Goal: Task Accomplishment & Management: Use online tool/utility

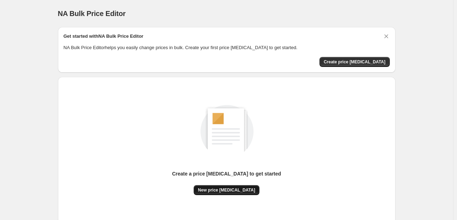
click at [227, 192] on span "New price [MEDICAL_DATA]" at bounding box center [226, 190] width 57 height 6
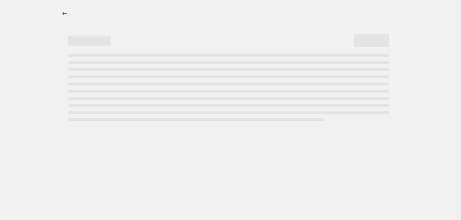
select select "percentage"
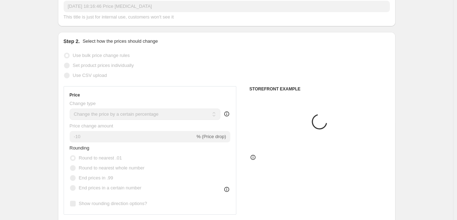
scroll to position [71, 0]
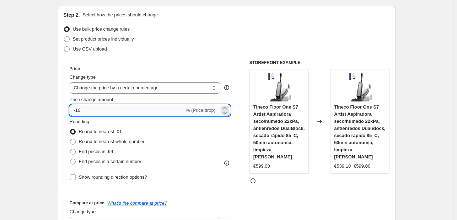
click at [127, 108] on input "-10" at bounding box center [127, 110] width 115 height 11
type input "-1"
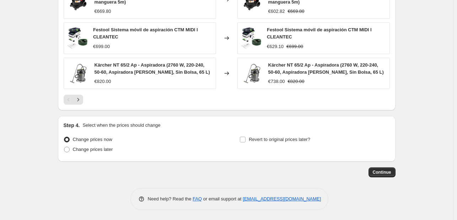
scroll to position [523, 0]
type input "-32"
click at [373, 167] on button "Continue" at bounding box center [382, 172] width 27 height 10
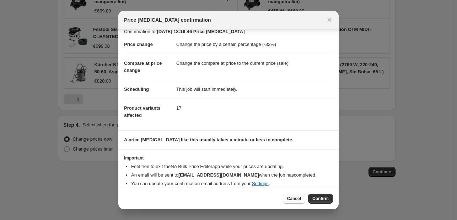
scroll to position [14, 0]
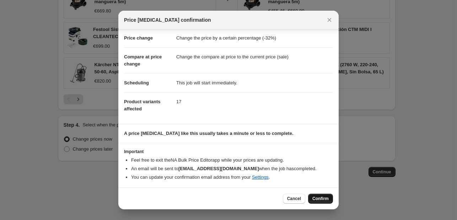
click at [316, 197] on span "Confirm" at bounding box center [321, 199] width 16 height 6
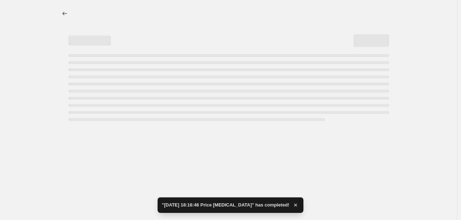
select select "percentage"
